Goal: Obtain resource: Obtain resource

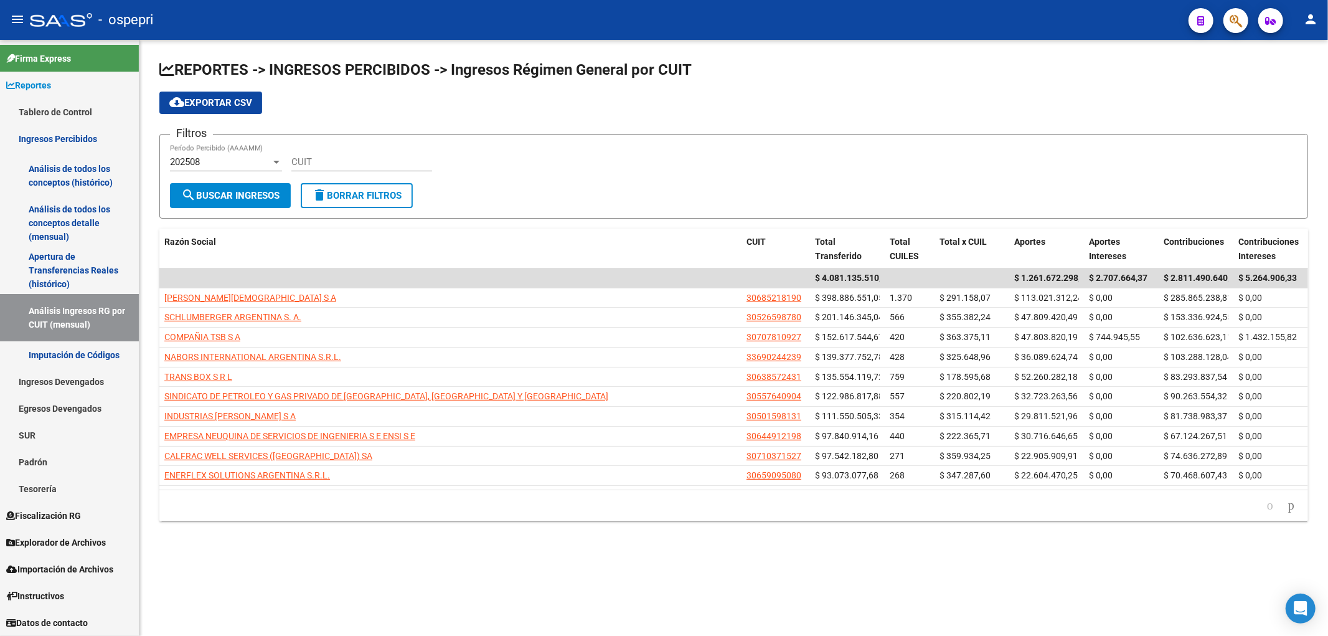
click at [1098, 110] on div "cloud_download Exportar CSV" at bounding box center [733, 103] width 1149 height 22
click at [341, 162] on input "CUIT" at bounding box center [361, 161] width 141 height 11
paste input "30-70762056-7"
type input "30-70762056-7"
click at [256, 159] on div "202508" at bounding box center [220, 161] width 101 height 11
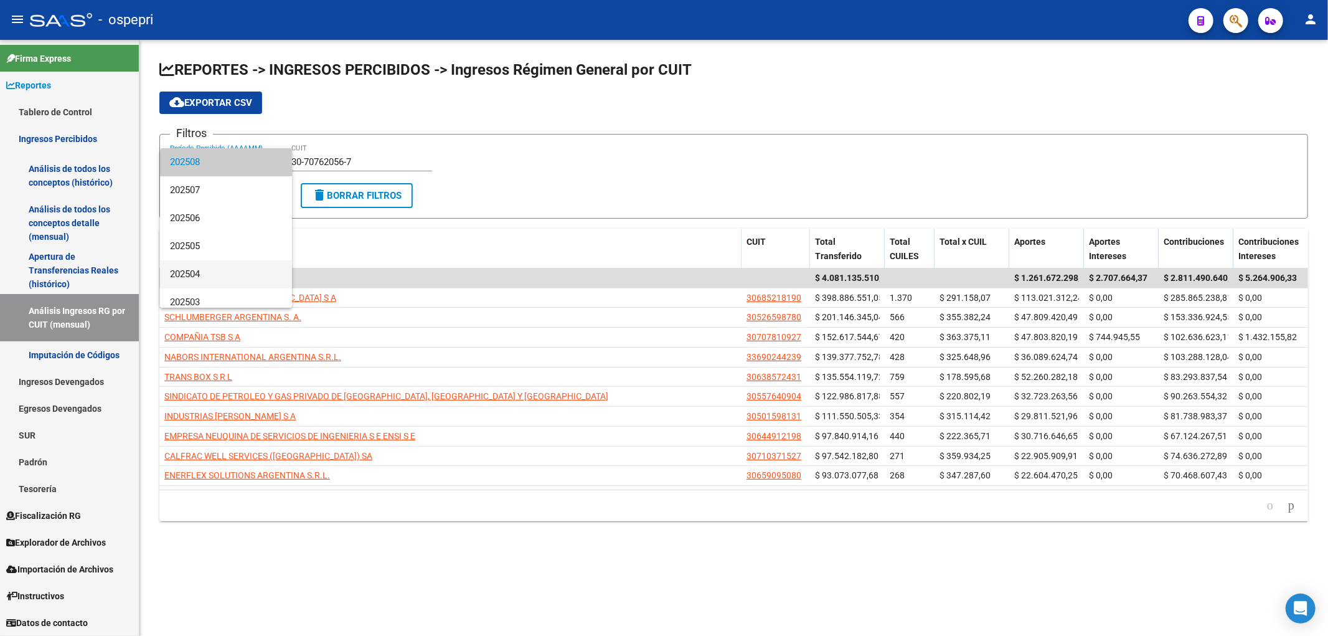
click at [207, 276] on span "202504" at bounding box center [226, 274] width 112 height 28
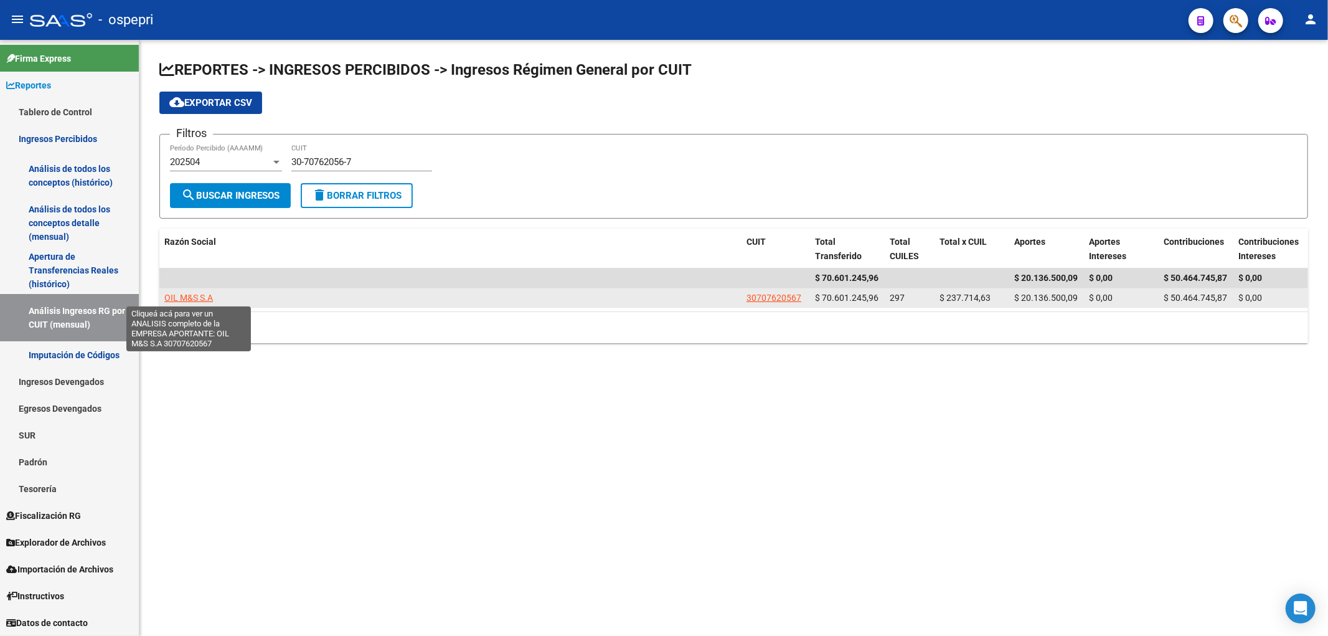
click at [201, 293] on span "OIL M&S S.A" at bounding box center [188, 298] width 49 height 10
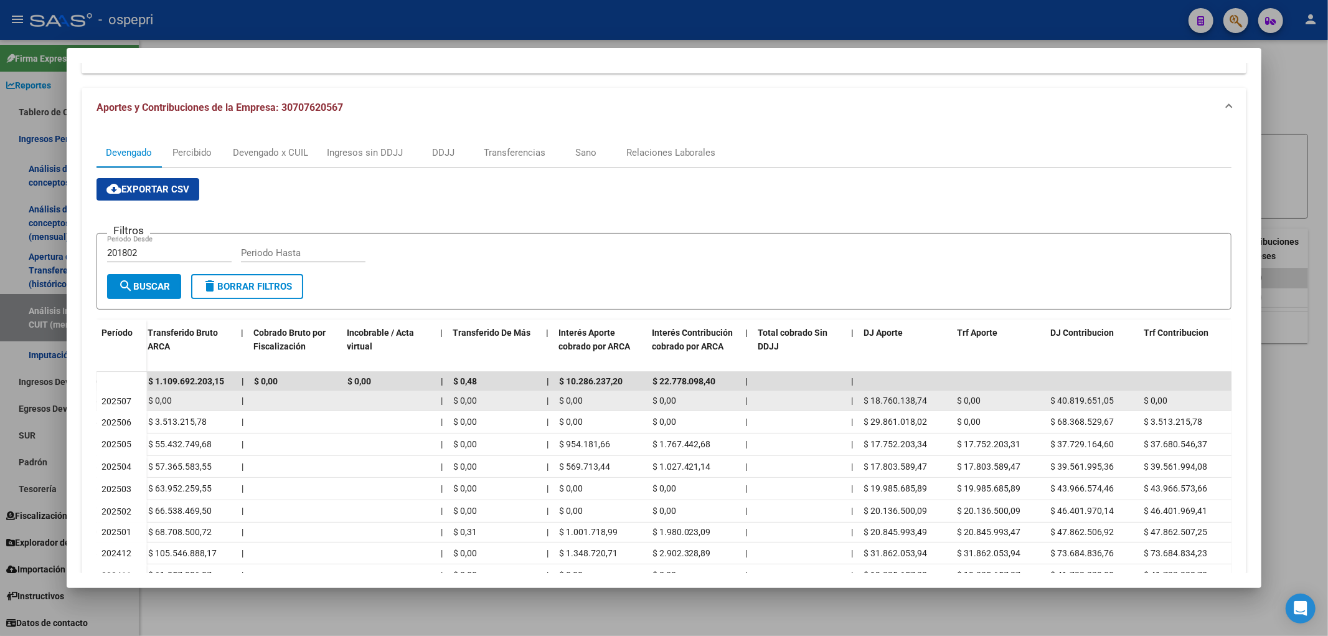
scroll to position [141, 0]
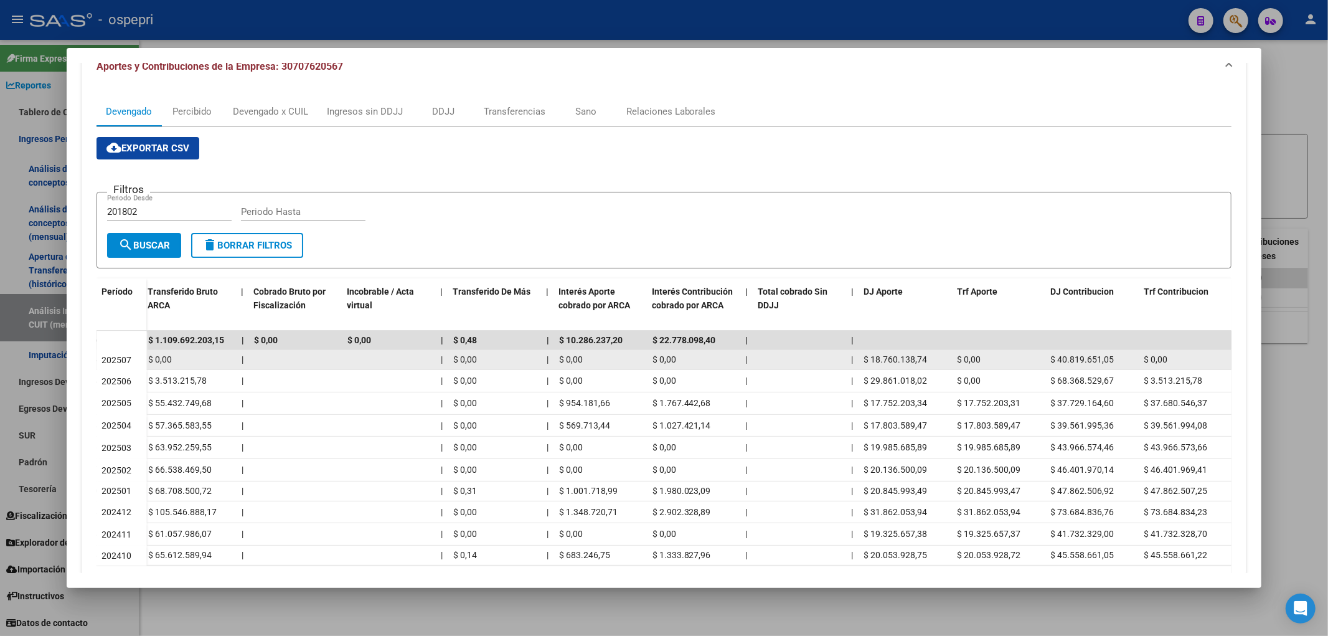
click at [891, 356] on span "$ 18.760.138,74" at bounding box center [896, 359] width 64 height 10
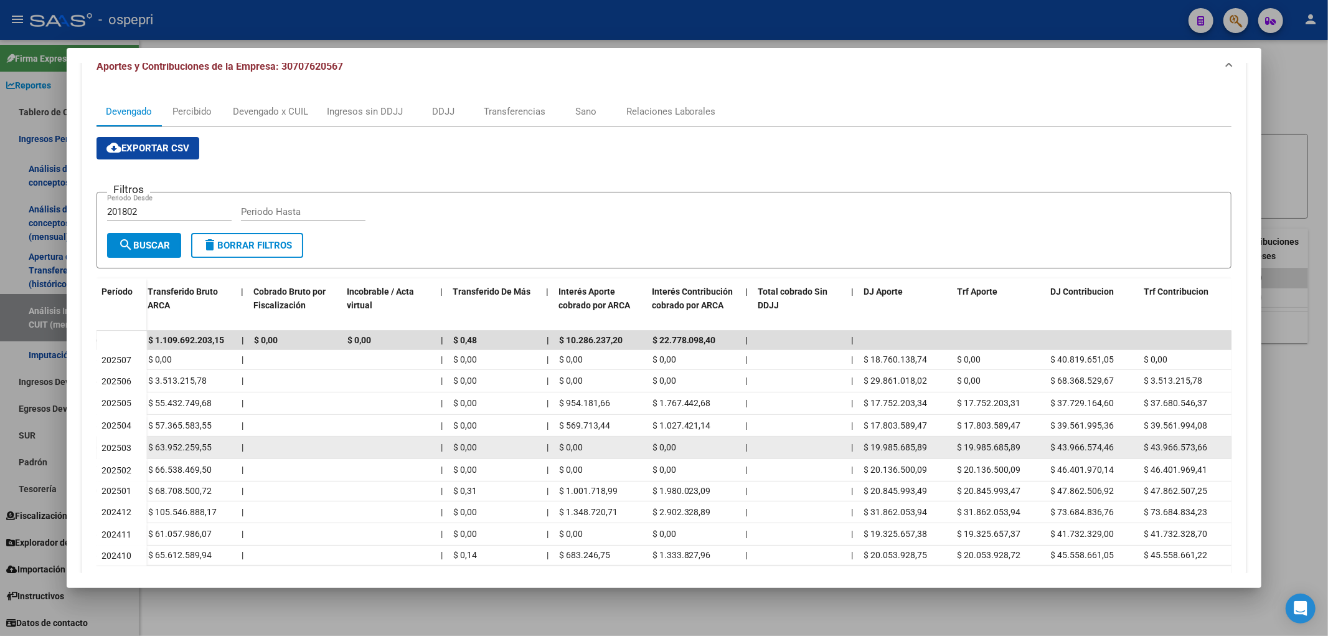
copy span "18.760.138,74"
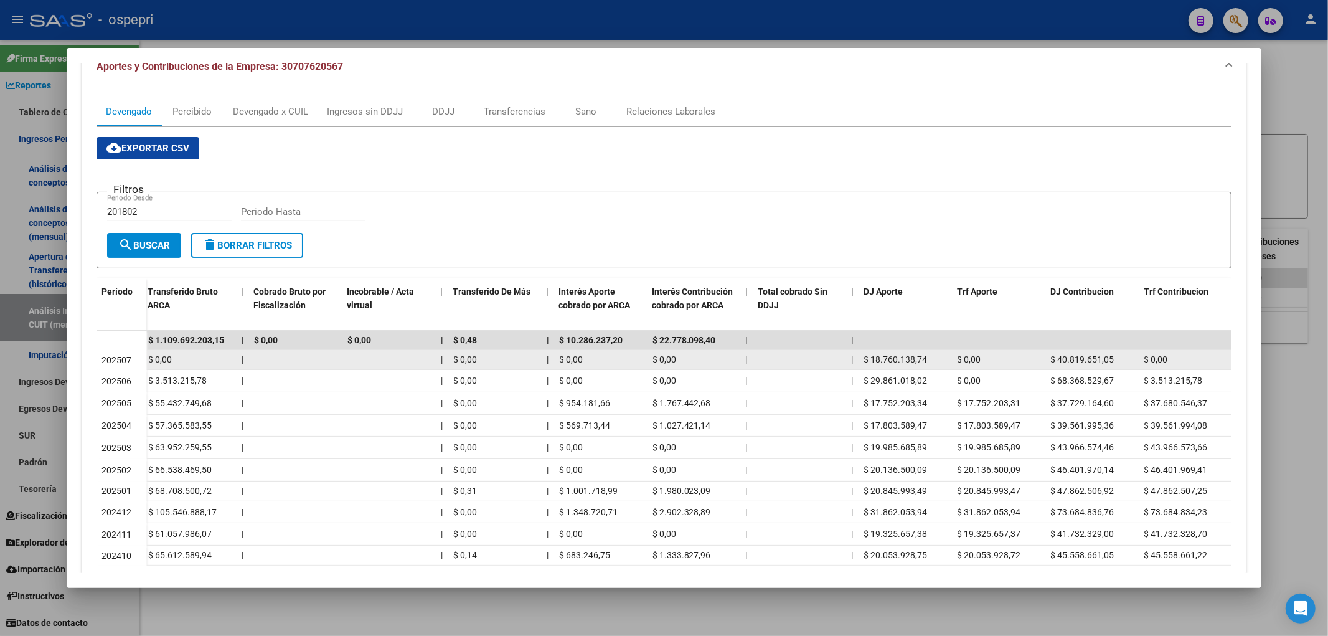
click at [1092, 363] on span "$ 40.819.651,05" at bounding box center [1083, 359] width 64 height 10
click at [1092, 364] on div "$ 40.819.651,05" at bounding box center [1092, 359] width 83 height 14
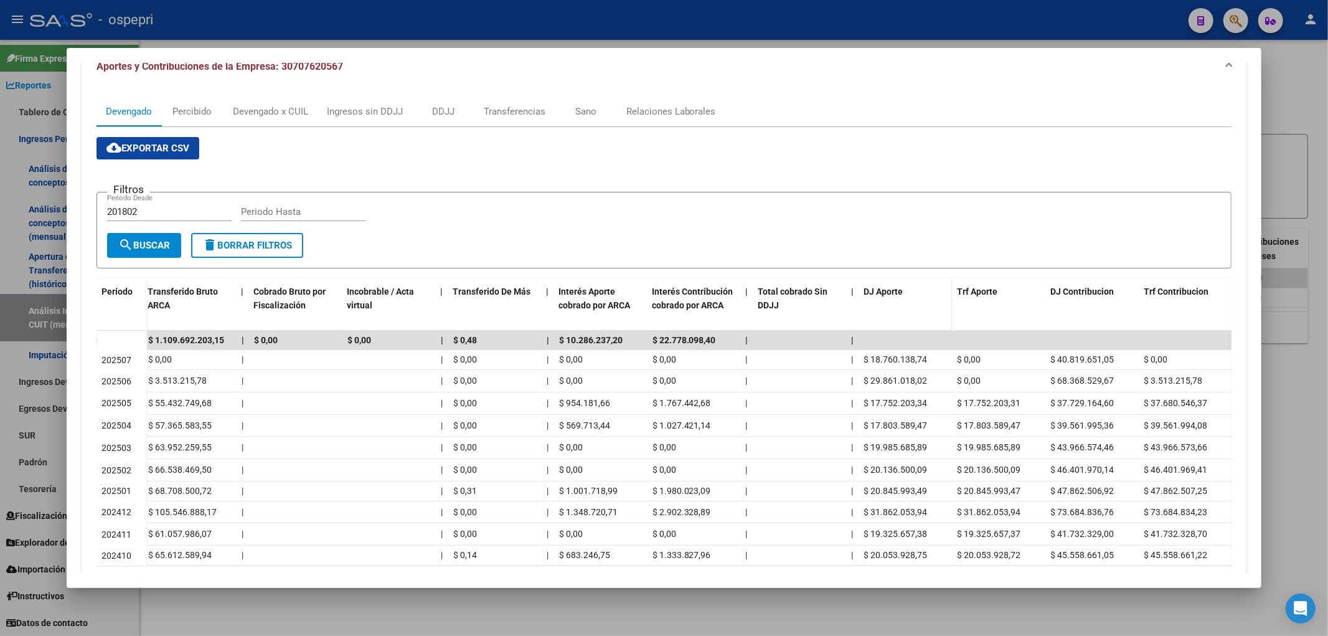
copy span "40.819.651,05"
